Goal: Information Seeking & Learning: Learn about a topic

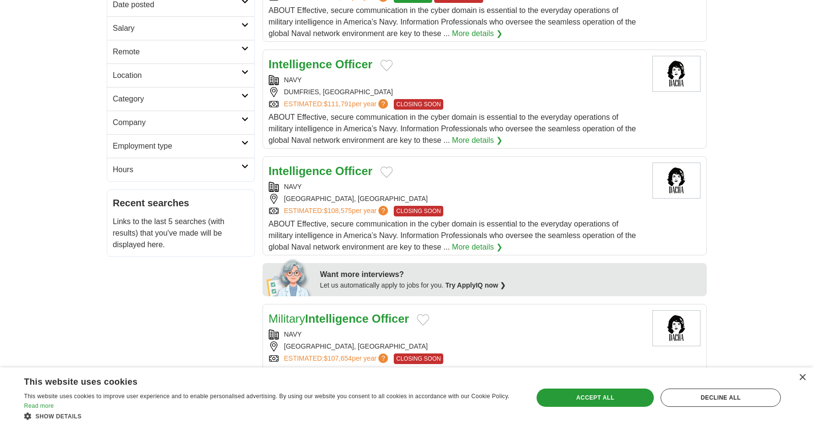
scroll to position [48, 0]
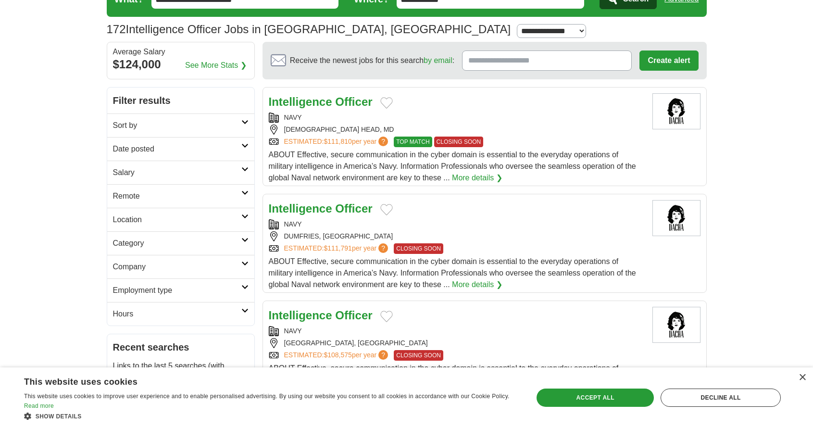
click at [332, 208] on link "Intelligence Officer" at bounding box center [321, 208] width 104 height 13
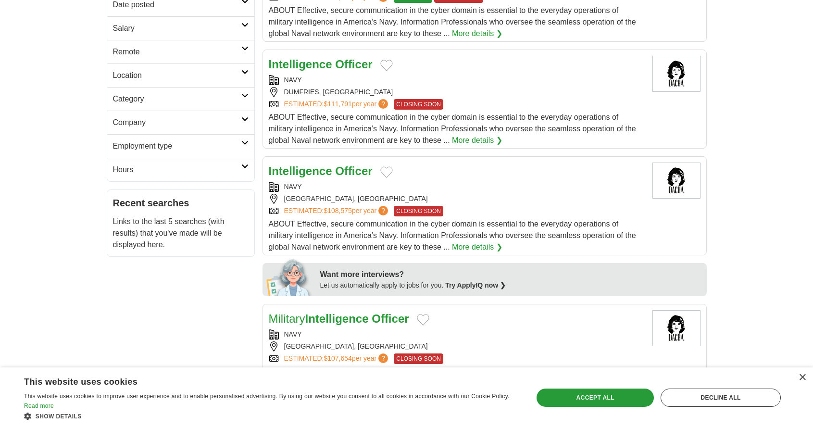
scroll to position [336, 0]
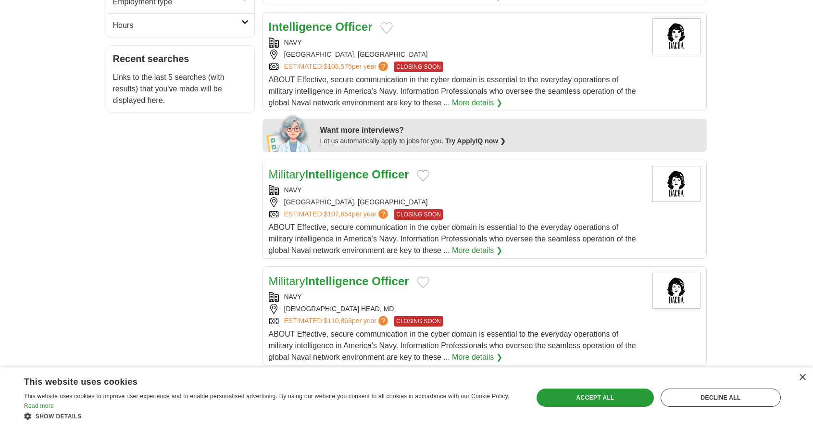
click at [469, 246] on link "More details ❯" at bounding box center [477, 251] width 50 height 12
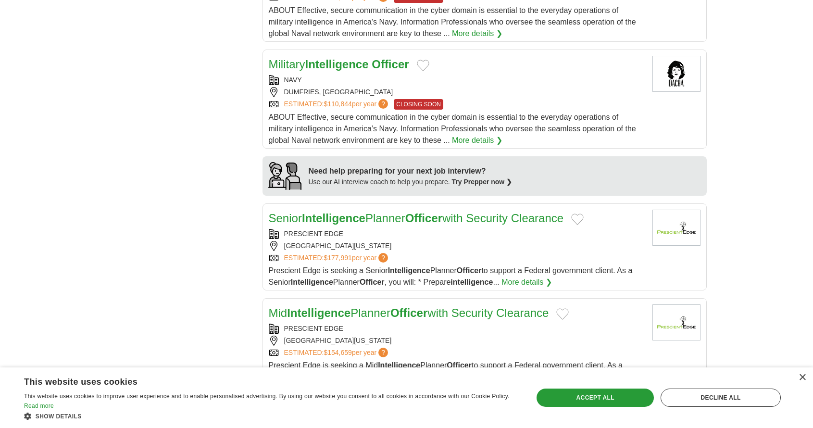
scroll to position [817, 0]
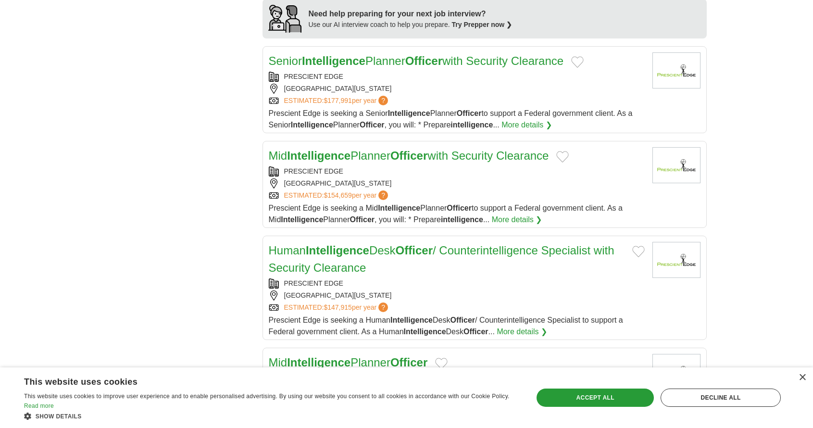
click at [443, 159] on link "Mid Intelligence Planner Officer with Security Clearance" at bounding box center [409, 155] width 280 height 13
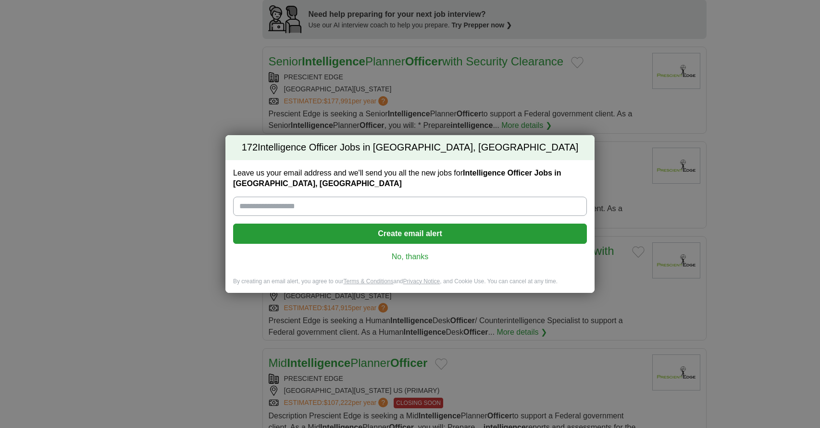
click at [405, 254] on link "No, thanks" at bounding box center [410, 256] width 338 height 11
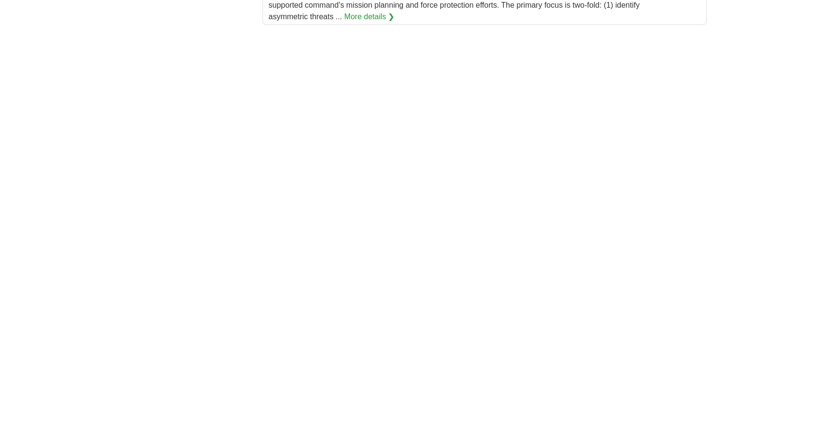
scroll to position [1538, 0]
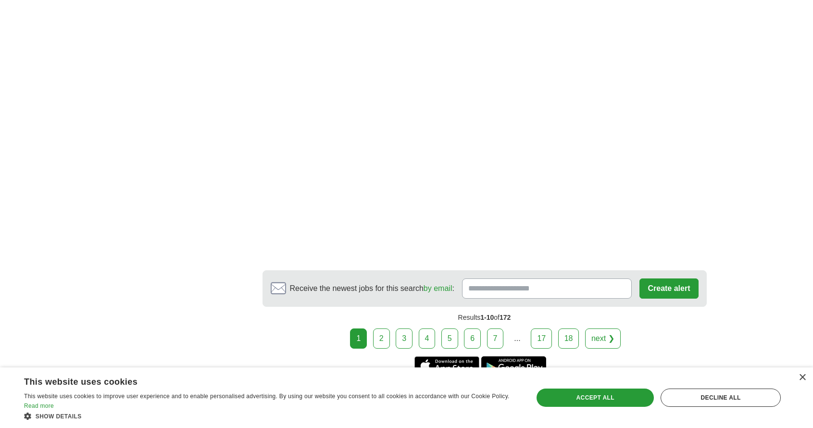
click at [378, 335] on link "2" at bounding box center [381, 338] width 17 height 20
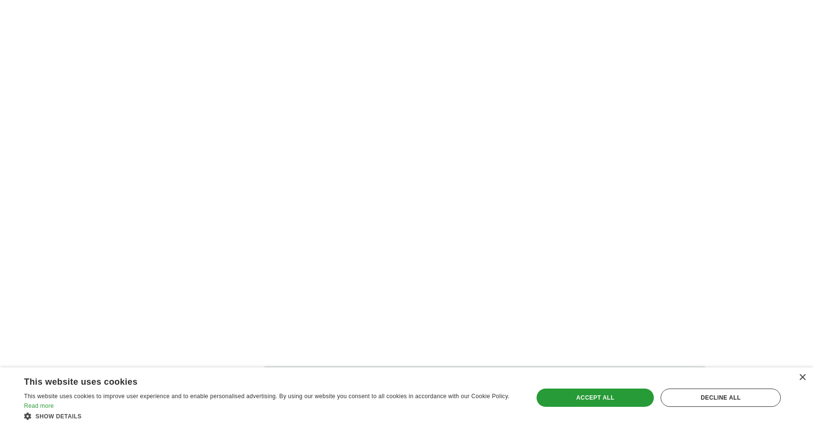
scroll to position [1940, 0]
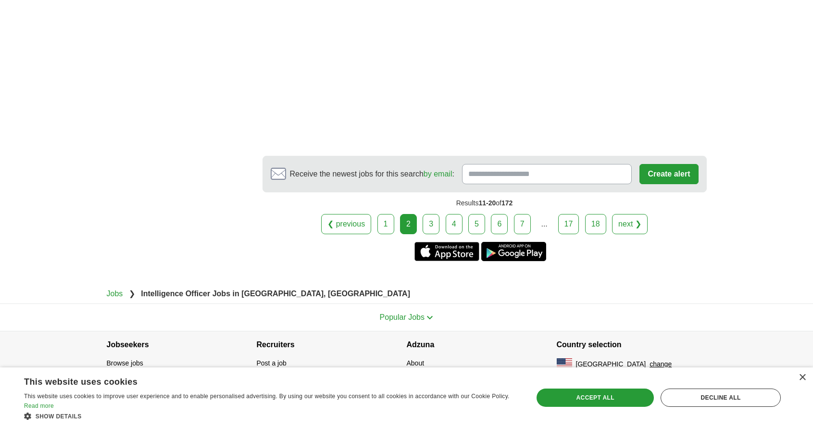
click at [428, 222] on link "3" at bounding box center [430, 224] width 17 height 20
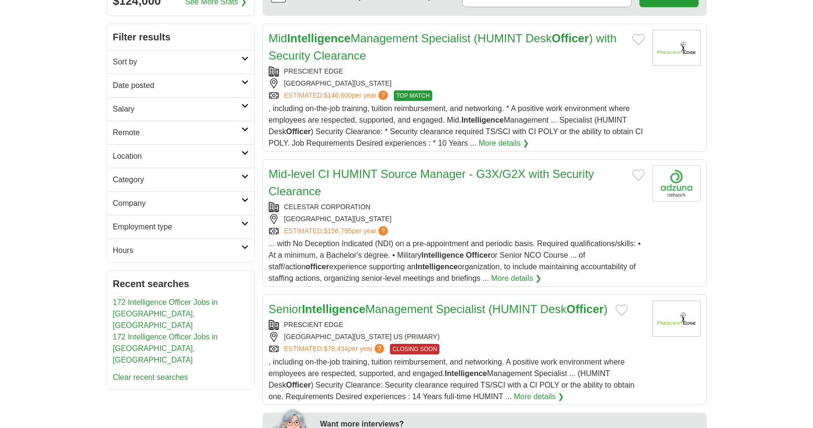
scroll to position [144, 0]
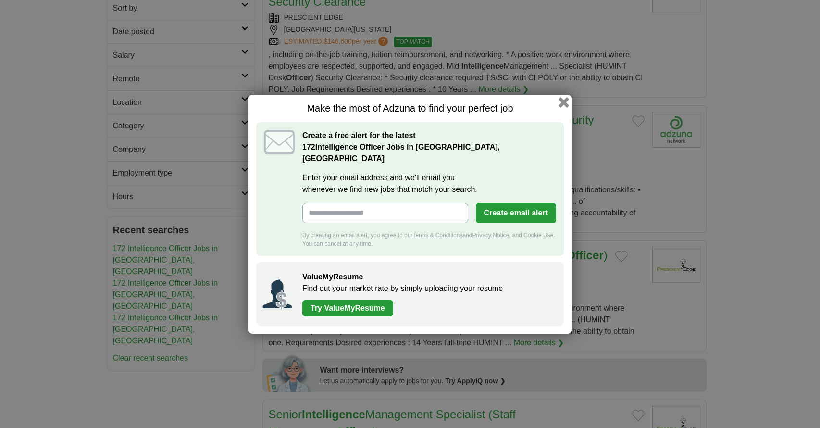
click at [562, 106] on button "button" at bounding box center [563, 102] width 11 height 11
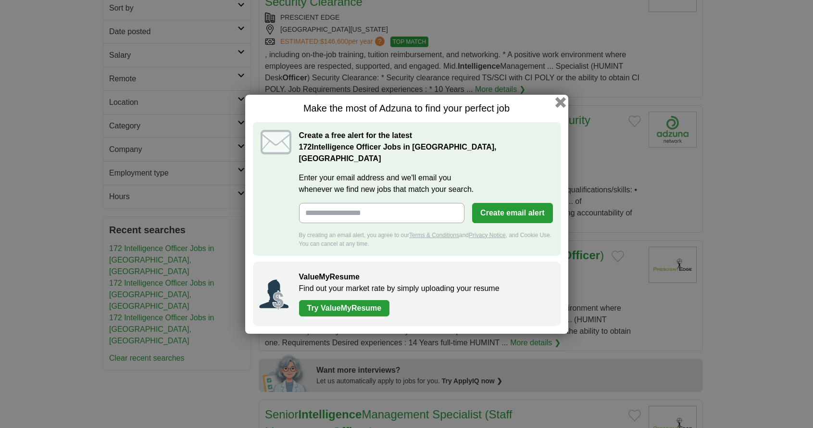
scroll to position [165, 0]
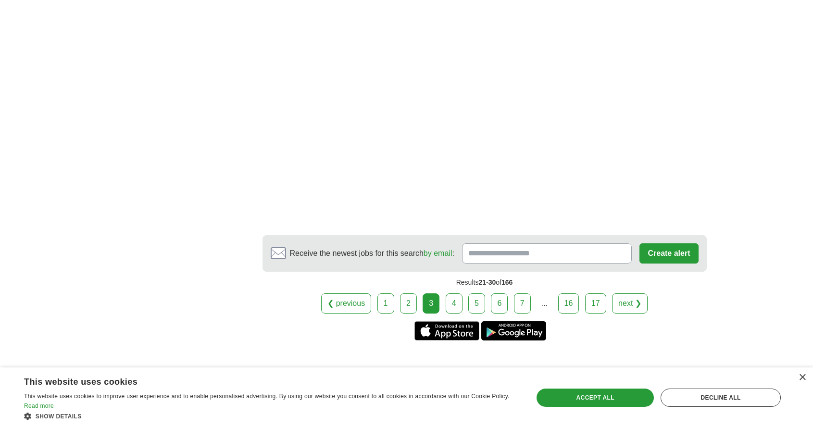
click at [460, 295] on link "4" at bounding box center [454, 303] width 17 height 20
